Goal: Use online tool/utility: Utilize a website feature to perform a specific function

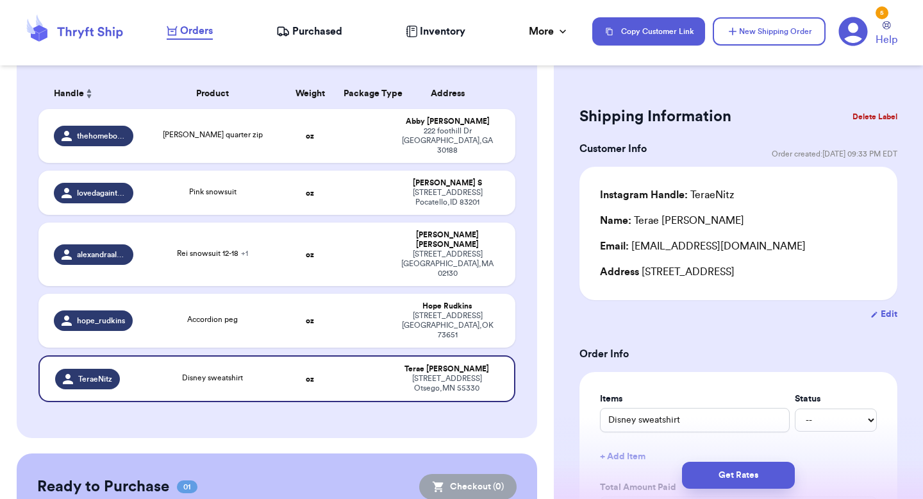
scroll to position [240, 0]
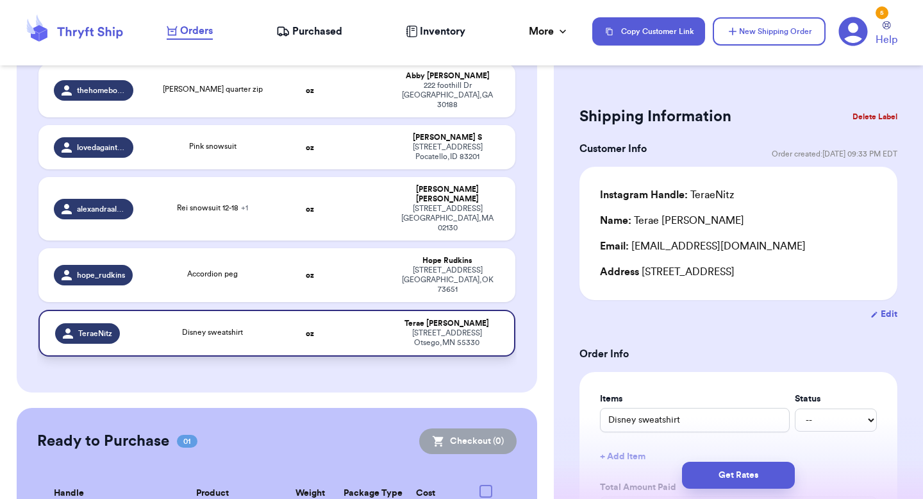
click at [229, 310] on td "Disney sweatshirt" at bounding box center [213, 333] width 144 height 47
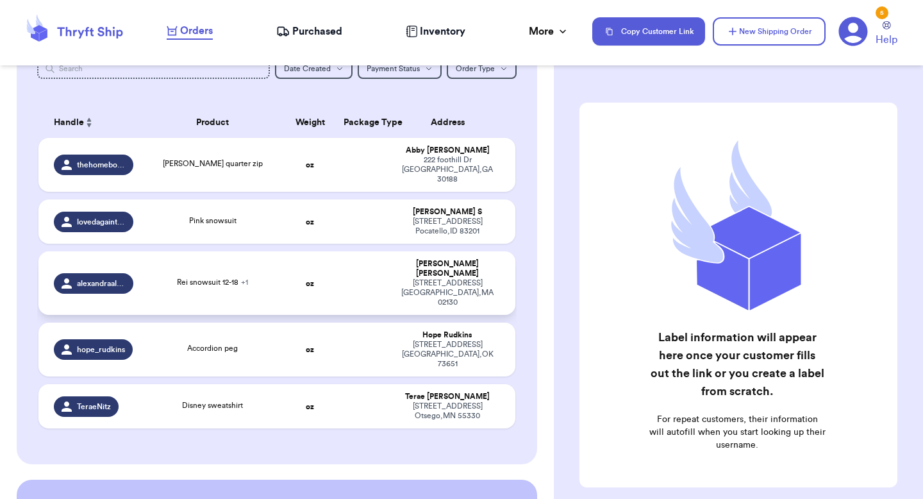
scroll to position [172, 0]
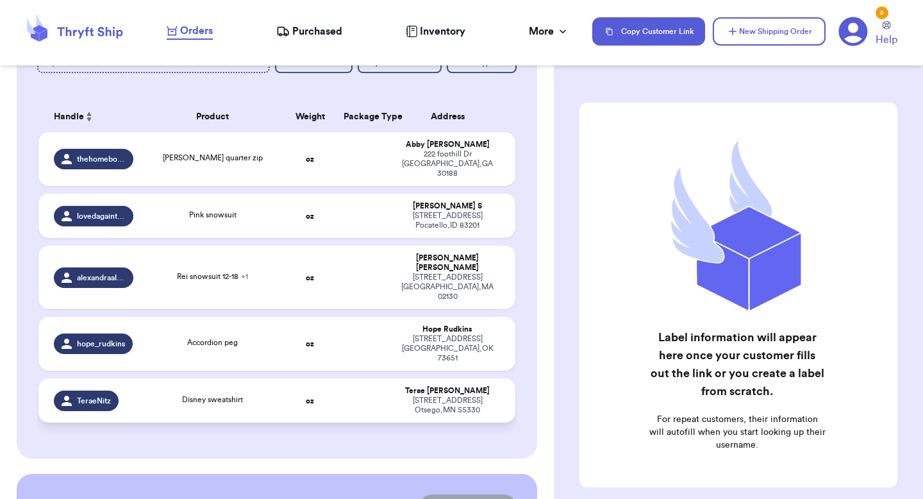
click at [227, 395] on span "Disney sweatshirt" at bounding box center [212, 399] width 61 height 8
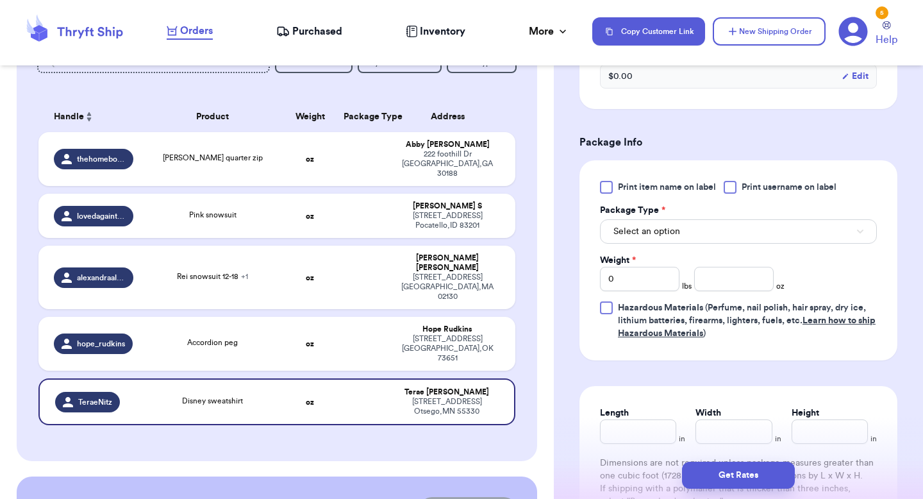
scroll to position [522, 0]
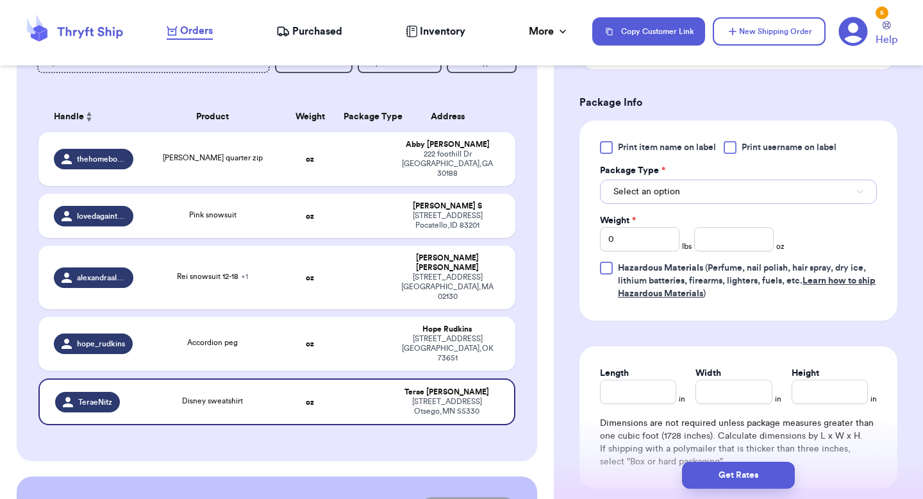
click at [659, 193] on span "Select an option" at bounding box center [646, 191] width 67 height 13
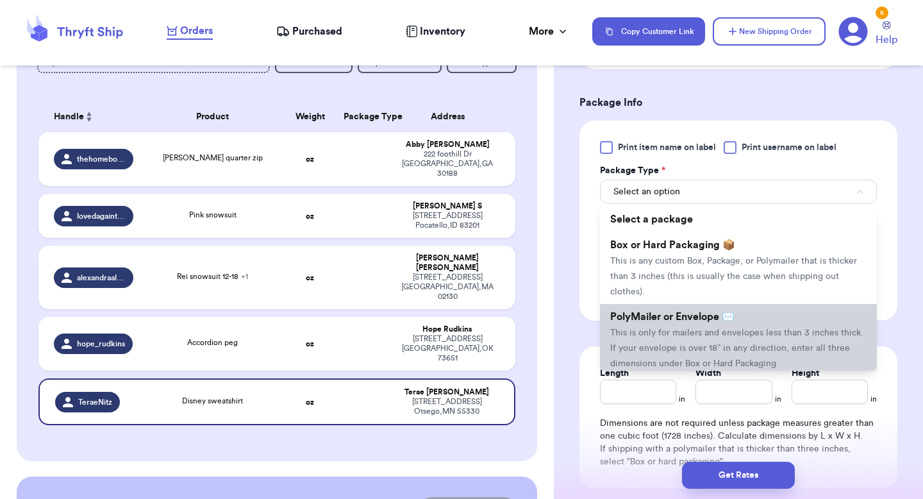
click at [645, 333] on span "This is only for mailers and envelopes less than 3 inches thick. If your envelo…" at bounding box center [736, 348] width 253 height 40
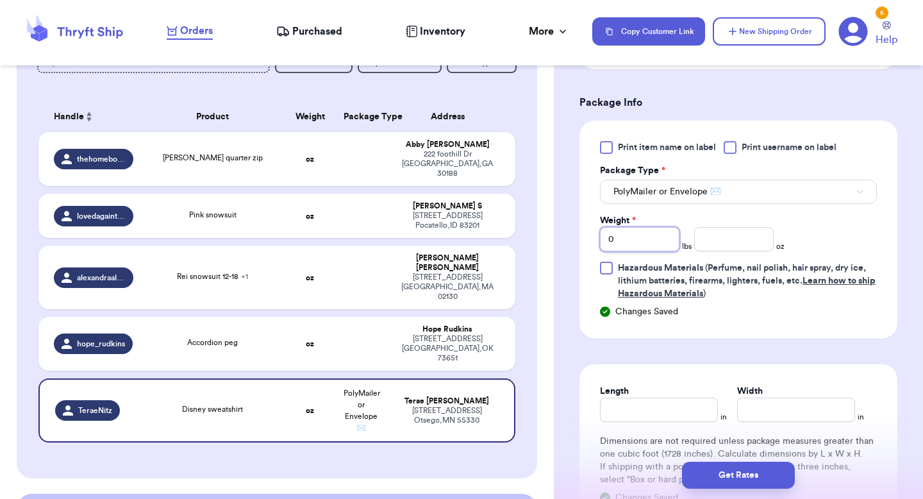
click at [663, 244] on input "0" at bounding box center [639, 239] width 79 height 24
type input "1"
type input "5"
click at [806, 221] on div "Print item name on label Print username on label Package Type * PolyMailer or E…" at bounding box center [738, 220] width 277 height 159
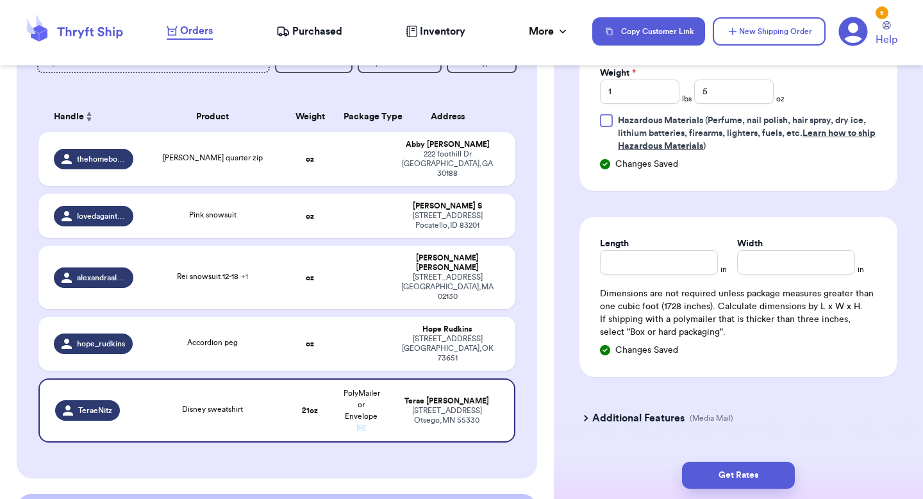
scroll to position [707, 0]
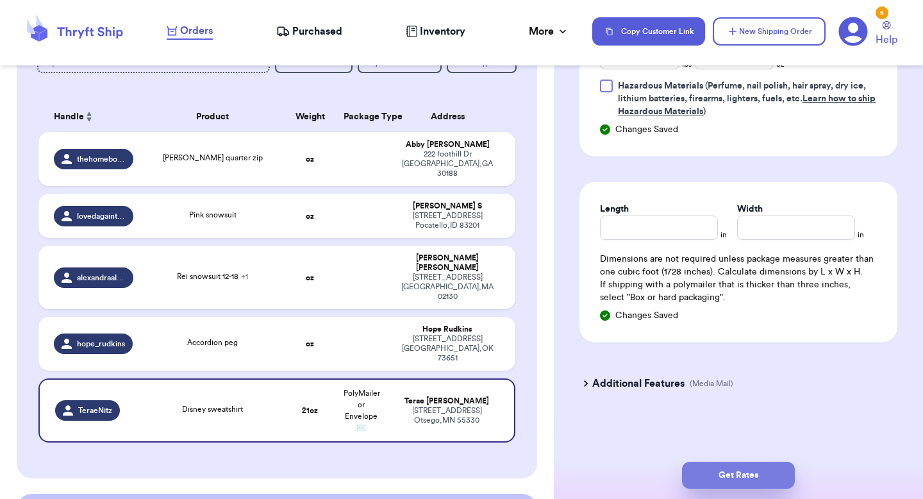
click at [748, 471] on button "Get Rates" at bounding box center [738, 474] width 113 height 27
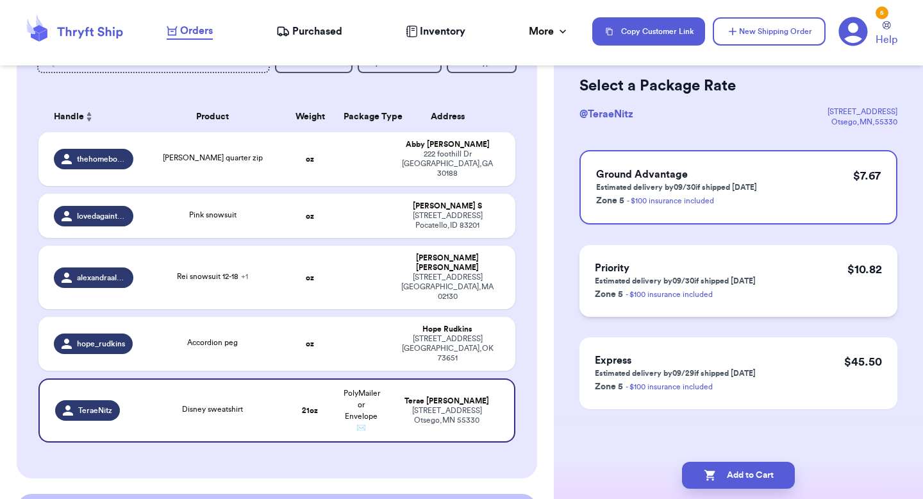
scroll to position [0, 0]
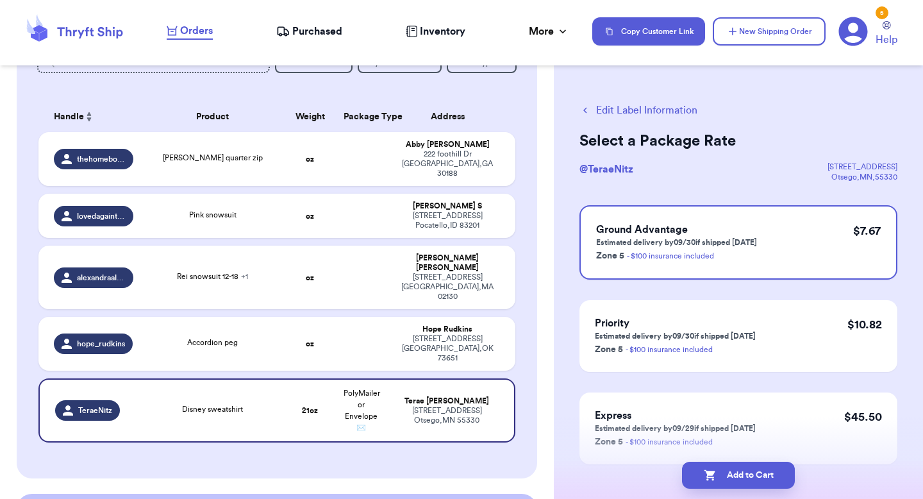
click at [625, 113] on button "Edit Label Information" at bounding box center [638, 110] width 118 height 15
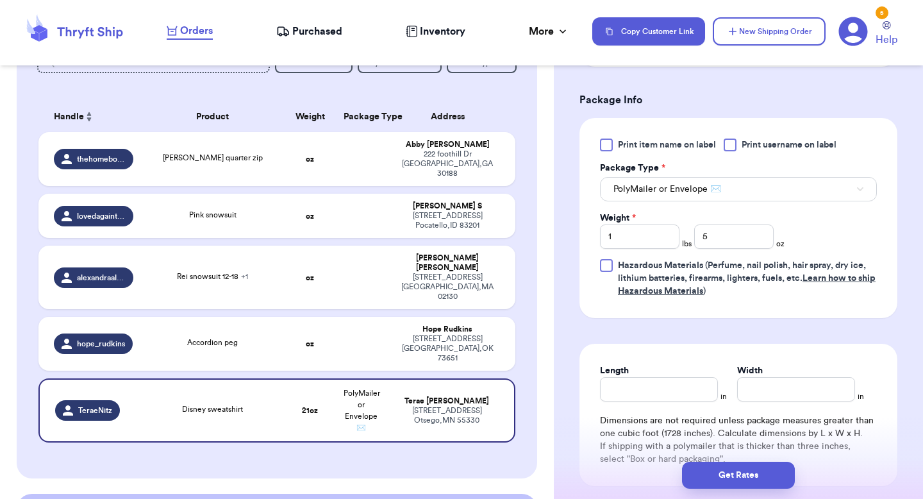
scroll to position [450, 0]
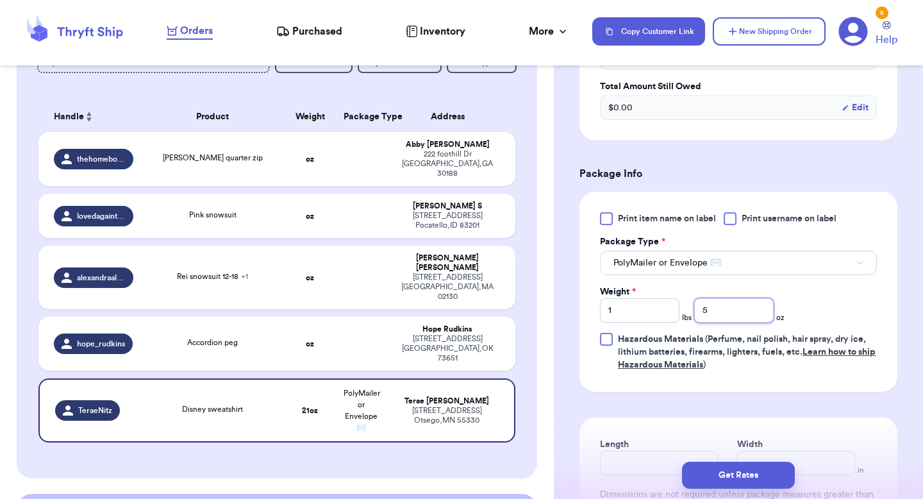
click at [719, 318] on input "5" at bounding box center [733, 310] width 79 height 24
click at [654, 317] on input "1" at bounding box center [639, 310] width 79 height 24
